Goal: Task Accomplishment & Management: Use online tool/utility

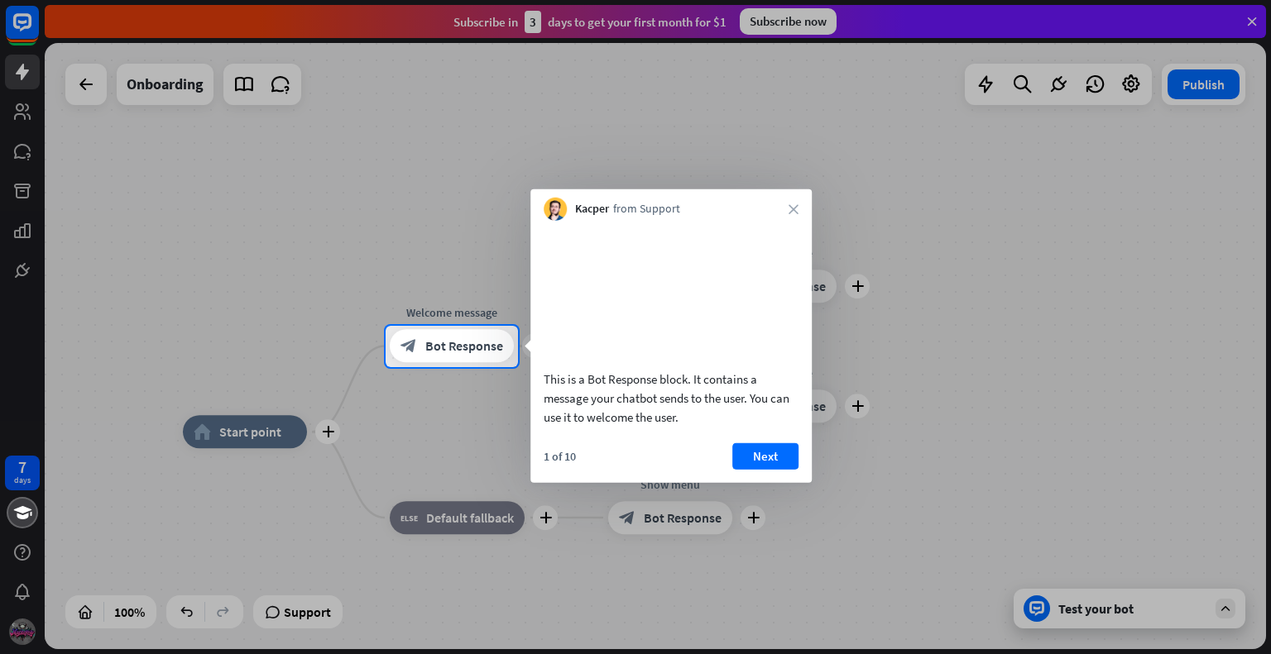
click at [1254, 21] on div at bounding box center [635, 163] width 1271 height 326
click at [796, 212] on icon "close" at bounding box center [793, 209] width 10 height 10
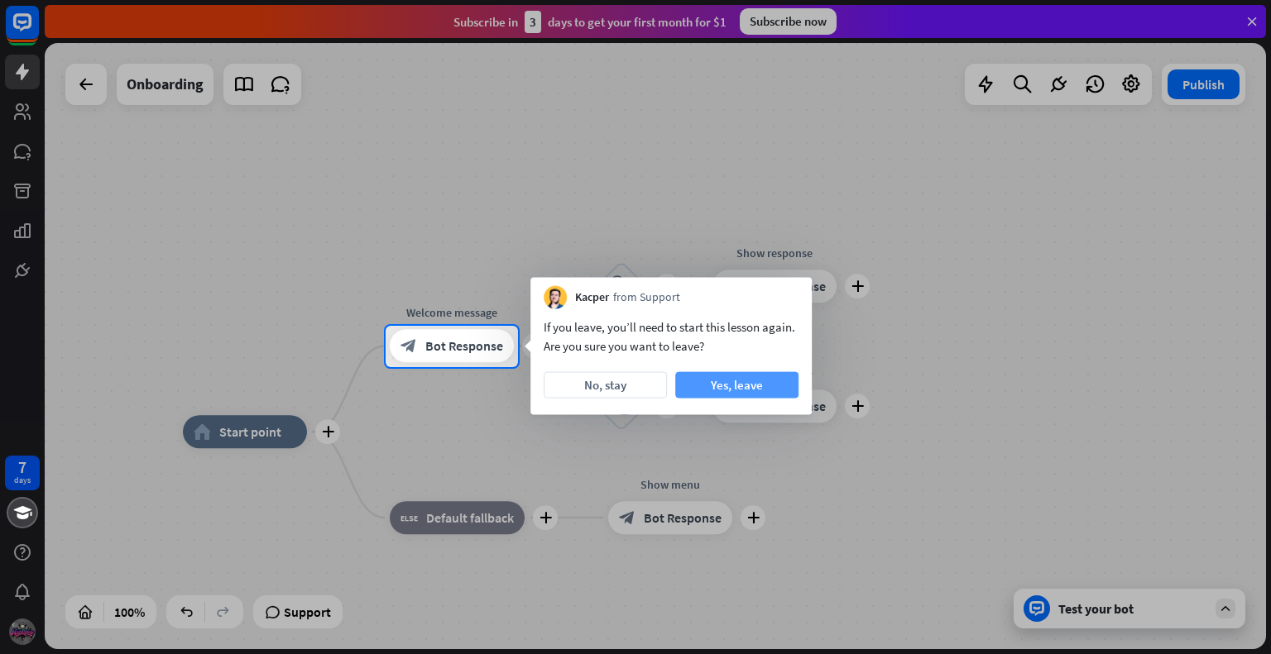
click at [719, 385] on button "Yes, leave" at bounding box center [736, 385] width 123 height 26
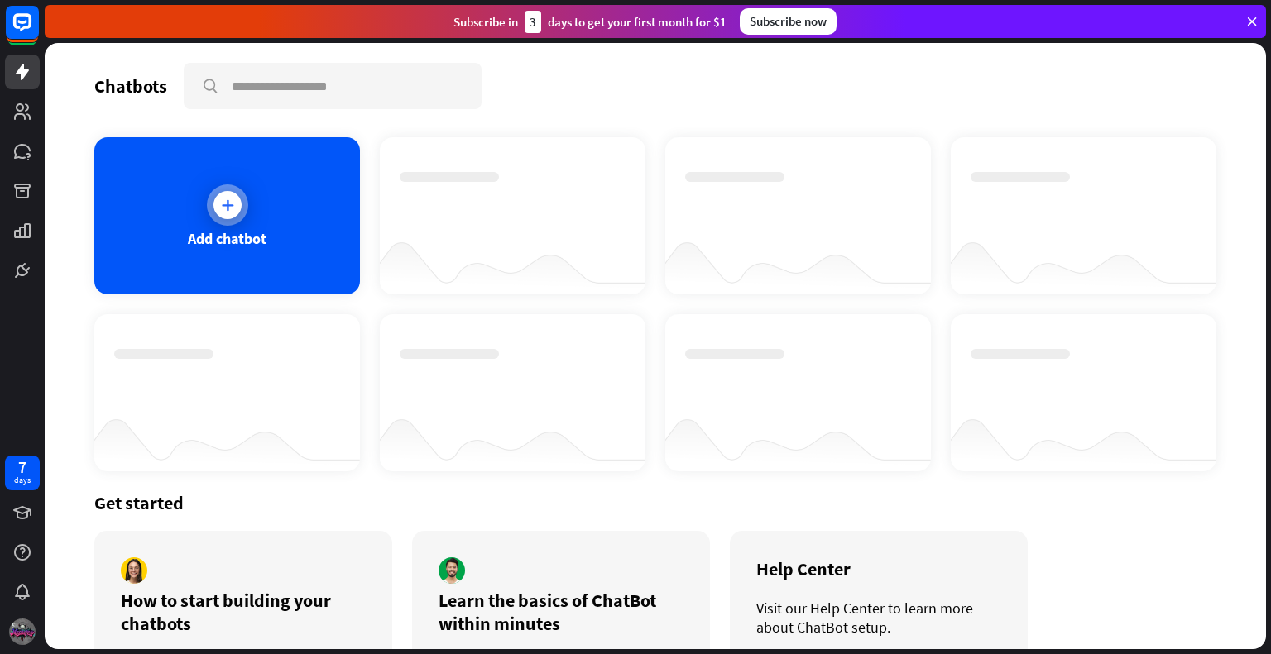
click at [290, 253] on div "Add chatbot" at bounding box center [227, 215] width 266 height 157
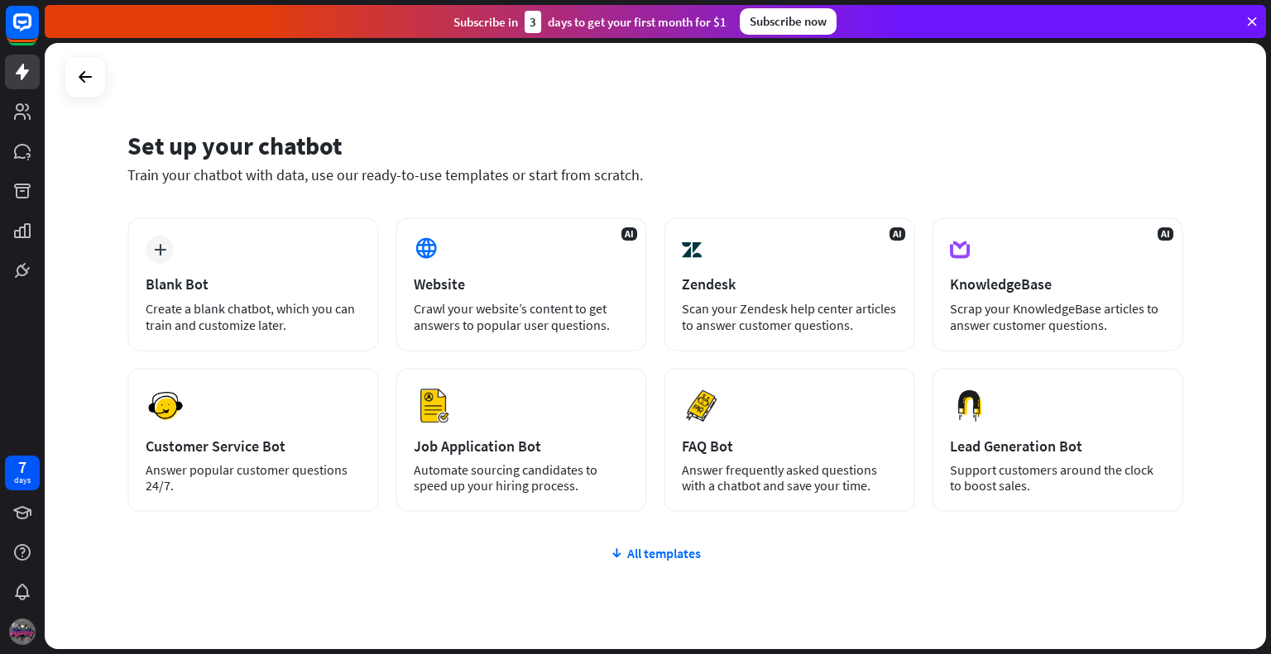
click at [445, 266] on div "AI Website Crawl your website’s content to get answers to popular user question…" at bounding box center [521, 285] width 252 height 134
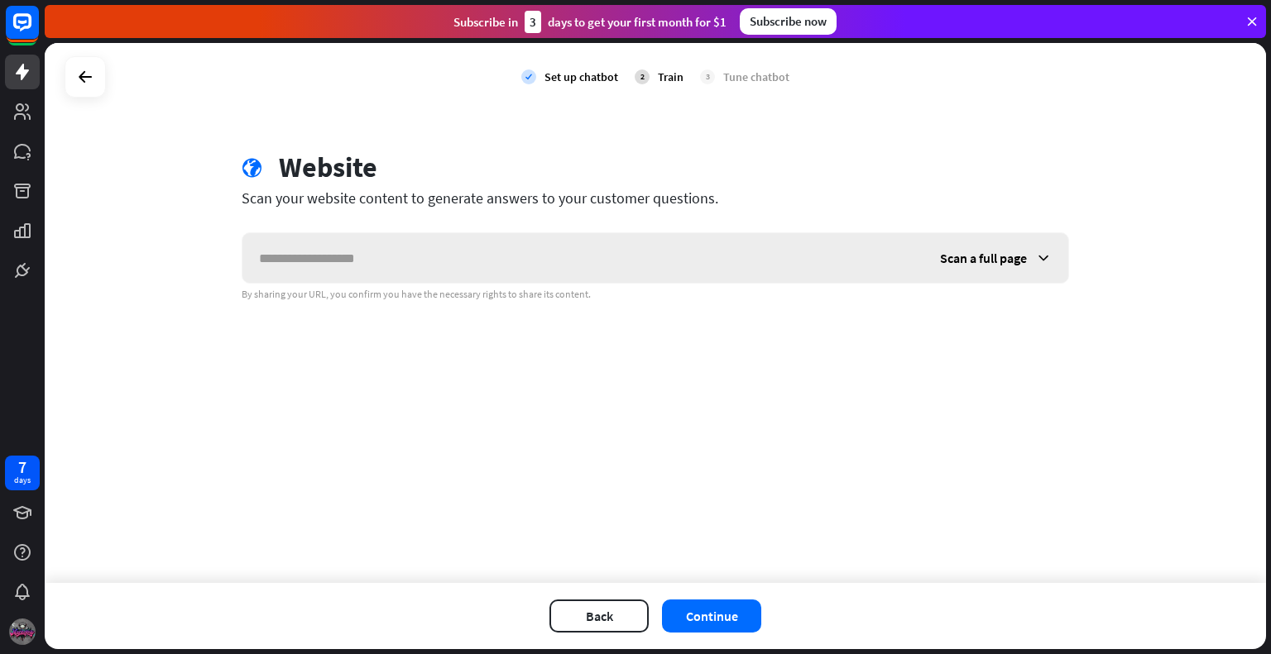
click at [1032, 257] on div "Scan a full page" at bounding box center [995, 258] width 145 height 50
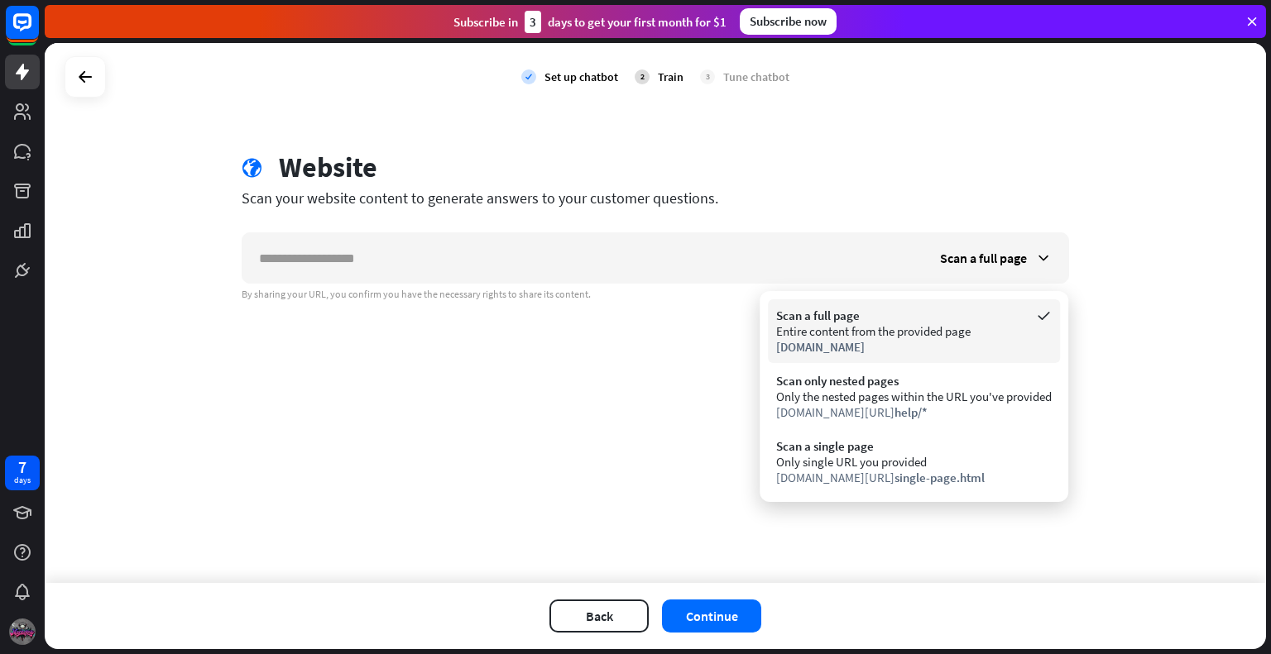
click at [874, 335] on div "Entire content from the provided page" at bounding box center [913, 331] width 275 height 16
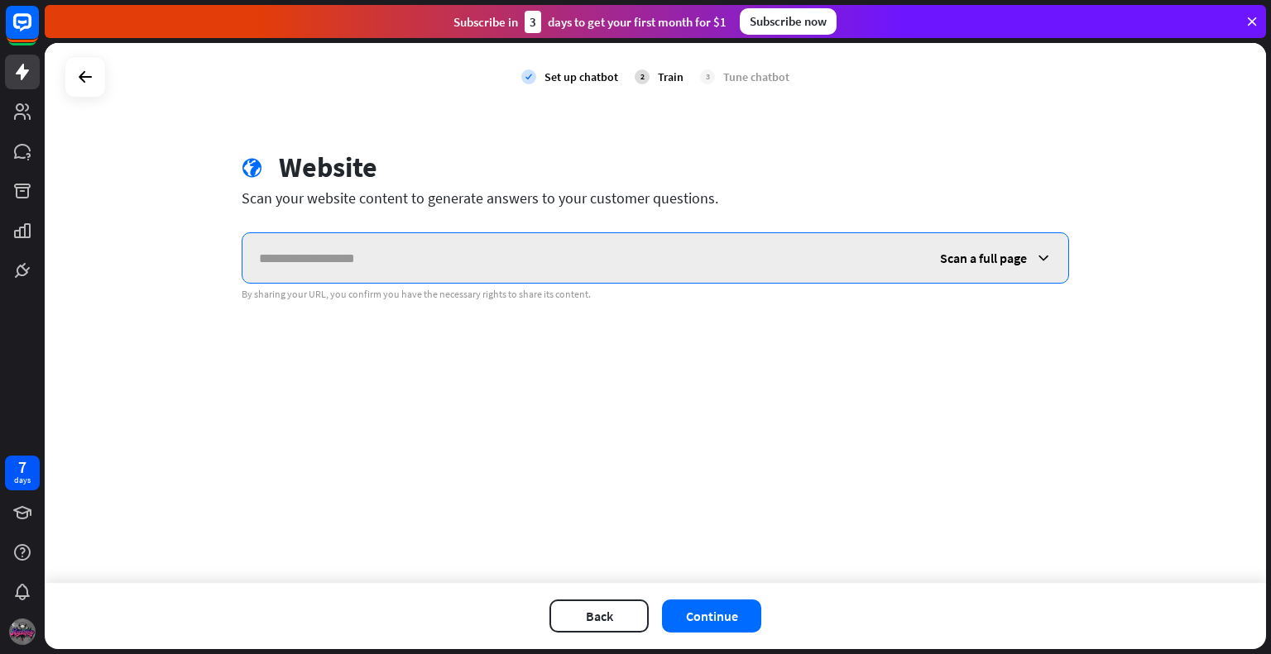
click at [381, 273] on input "text" at bounding box center [582, 258] width 681 height 50
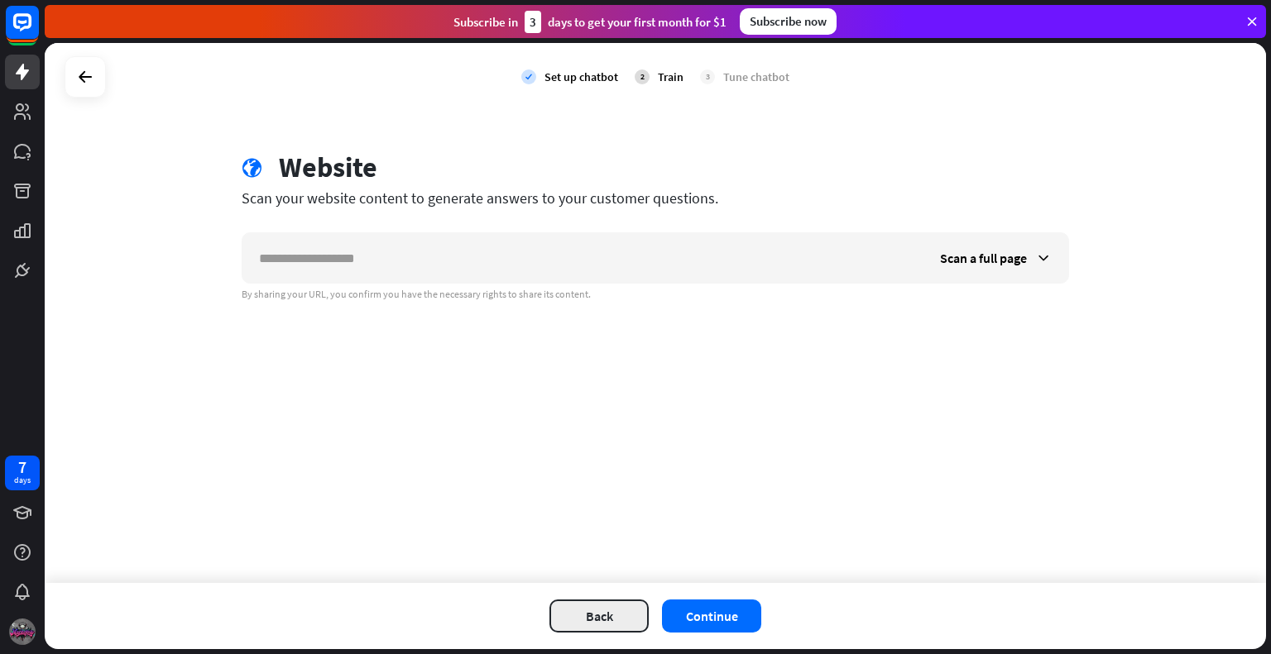
click at [607, 620] on button "Back" at bounding box center [598, 616] width 99 height 33
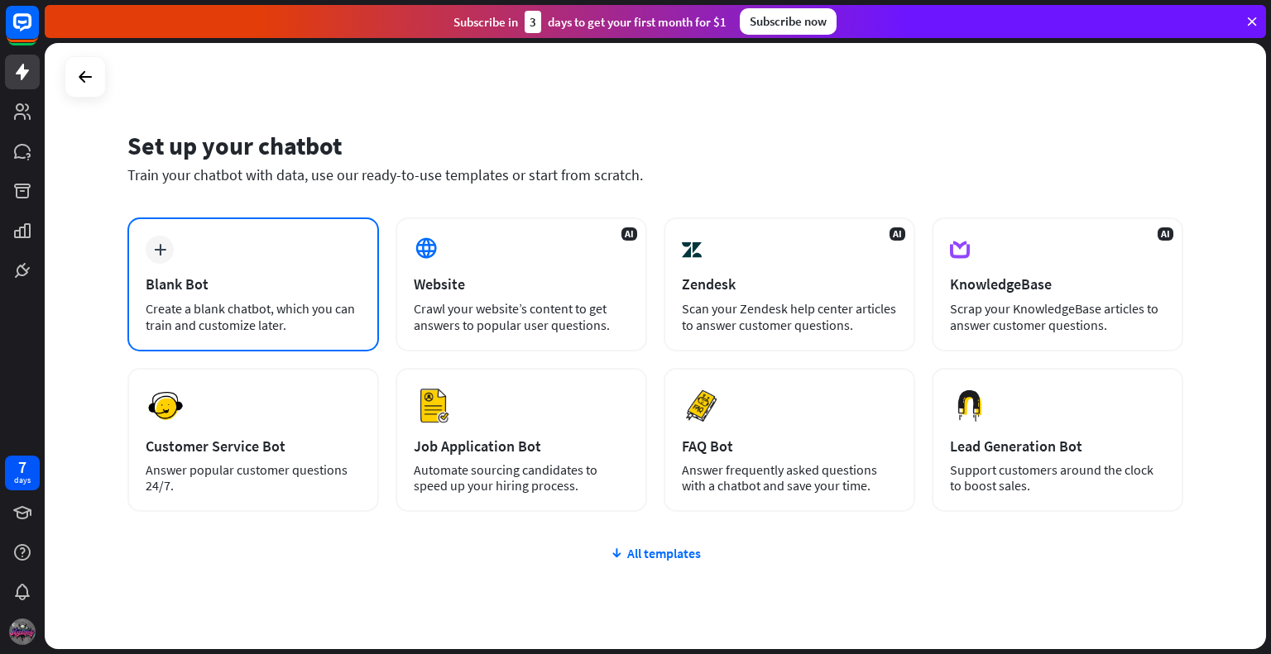
click at [283, 280] on div "Blank Bot" at bounding box center [253, 284] width 215 height 19
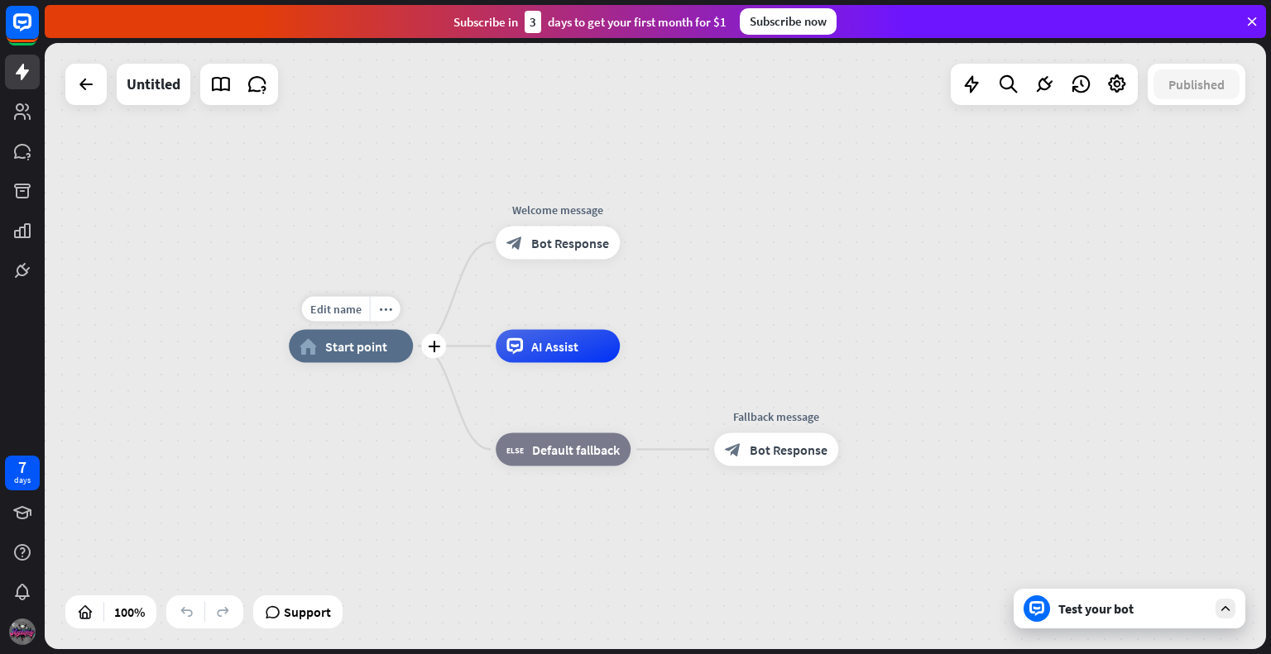
drag, startPoint x: 385, startPoint y: 360, endPoint x: 400, endPoint y: 323, distance: 39.7
click at [400, 330] on div "Edit name more_horiz plus home_2 Start point" at bounding box center [351, 346] width 124 height 33
click at [1066, 611] on div "Test your bot" at bounding box center [1132, 609] width 149 height 17
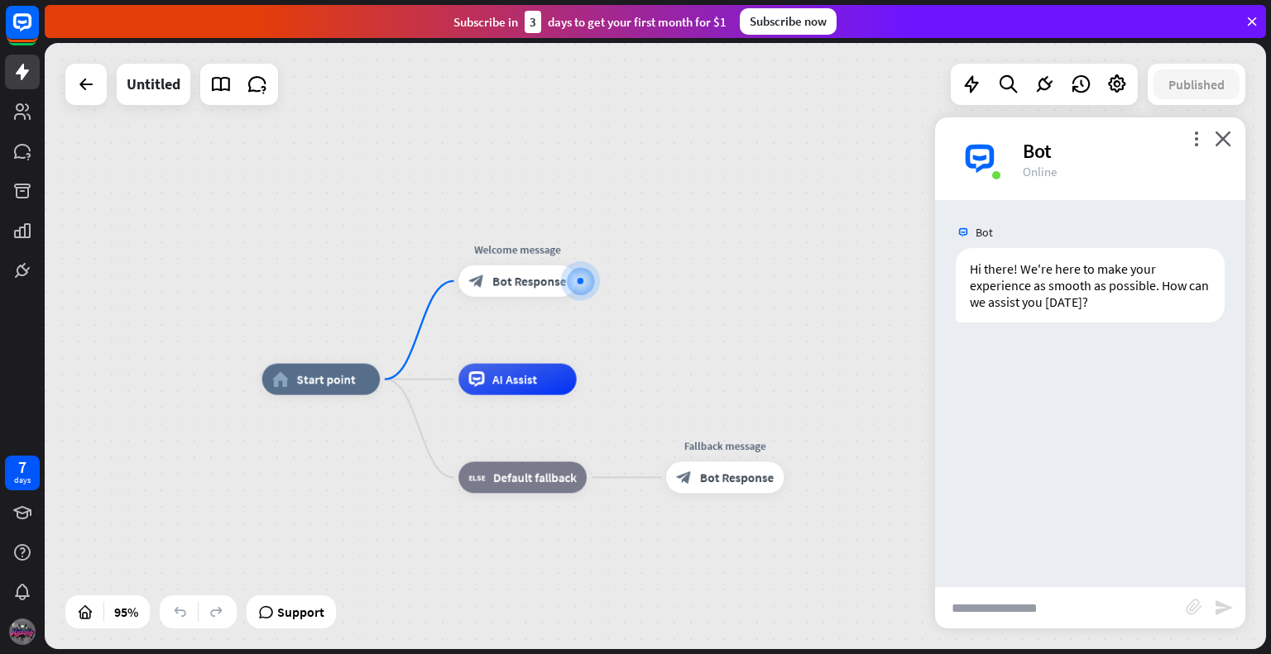
drag, startPoint x: 581, startPoint y: 444, endPoint x: 618, endPoint y: 362, distance: 90.0
click at [618, 362] on div "home_2 Start point Welcome message block_bot_response Bot Response AI Assist bl…" at bounding box center [655, 346] width 1221 height 606
